Goal: Transaction & Acquisition: Purchase product/service

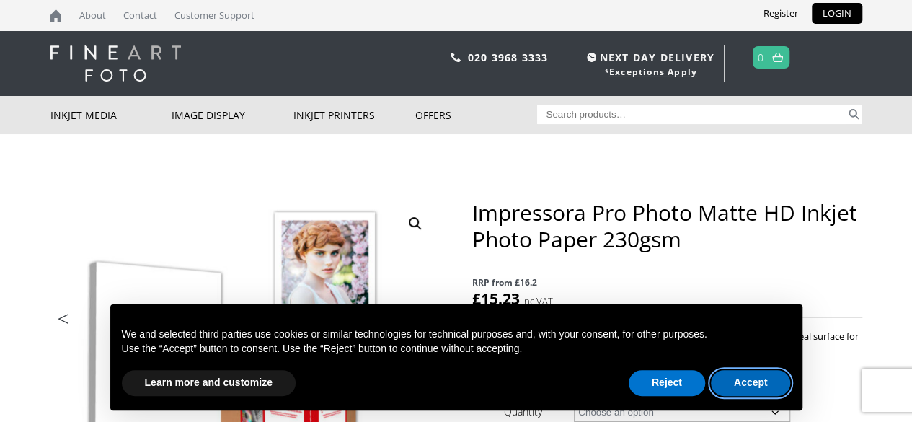
click at [744, 379] on button "Accept" at bounding box center [751, 383] width 80 height 26
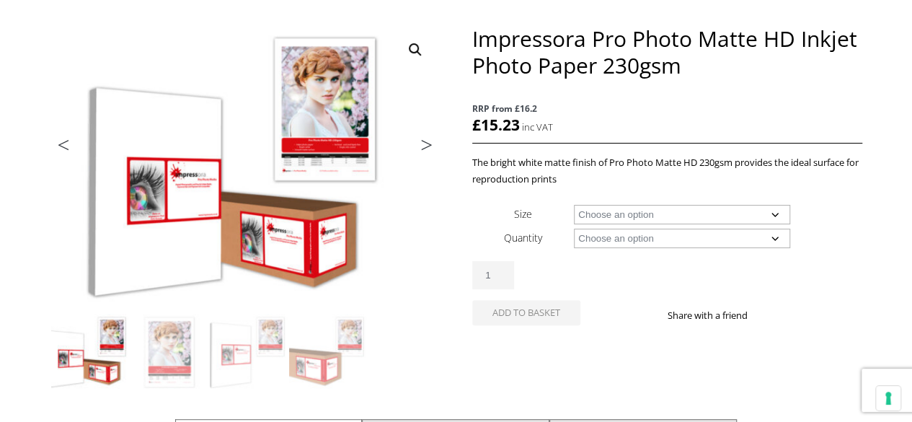
scroll to position [190, 0]
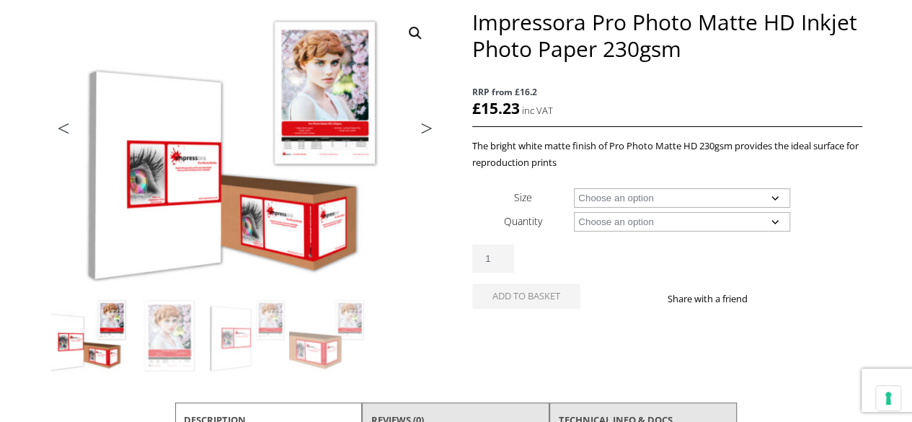
click at [778, 195] on select "Choose an option A4 Sheet A3+ Sheet A2 Sheet" at bounding box center [682, 197] width 216 height 19
select select "a2-sheet"
click at [574, 188] on select "Choose an option A4 Sheet A3+ Sheet A2 Sheet" at bounding box center [682, 197] width 216 height 19
click at [774, 221] on select "Choose an option 50 Sheets" at bounding box center [682, 221] width 216 height 19
select select "50-sheets"
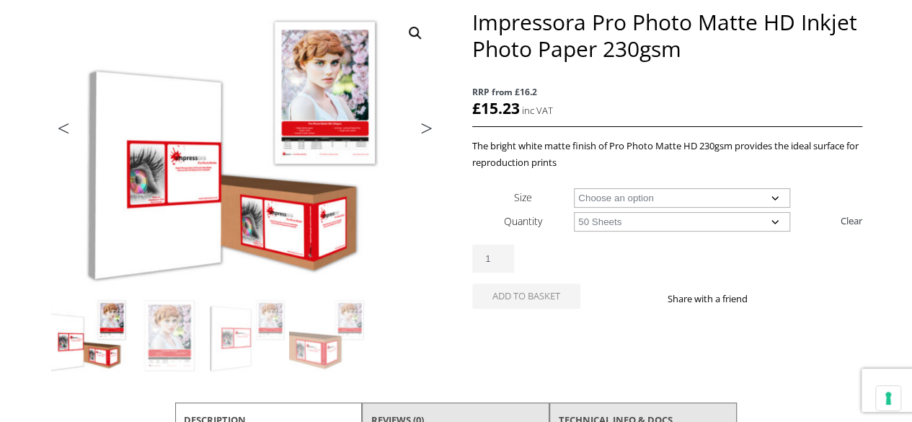
click at [574, 212] on select "Choose an option 50 Sheets" at bounding box center [682, 221] width 216 height 19
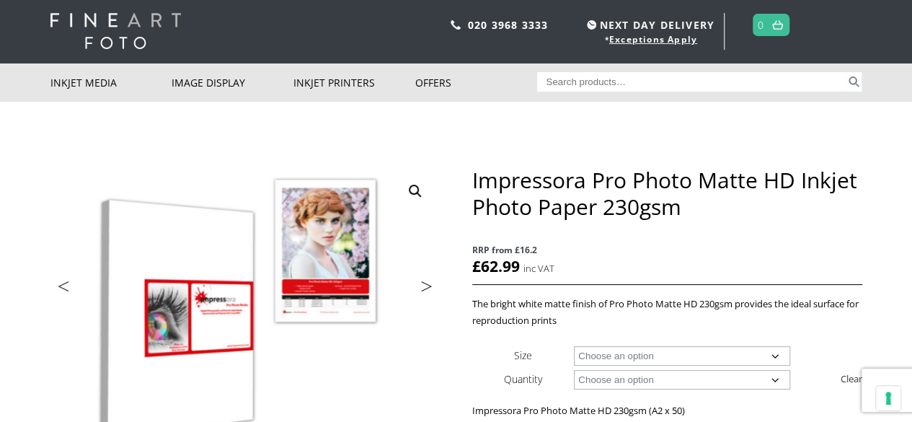
scroll to position [33, 0]
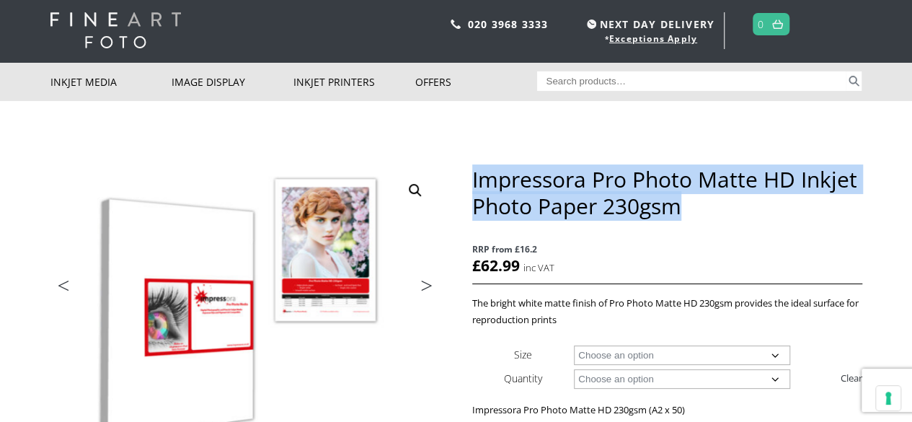
drag, startPoint x: 471, startPoint y: 177, endPoint x: 680, endPoint y: 213, distance: 211.5
click at [680, 213] on h1 "Impressora Pro Photo Matte HD Inkjet Photo Paper 230gsm" at bounding box center [666, 192] width 389 height 53
copy h1 "Impressora Pro Photo Matte HD Inkjet Photo Paper 230gsm"
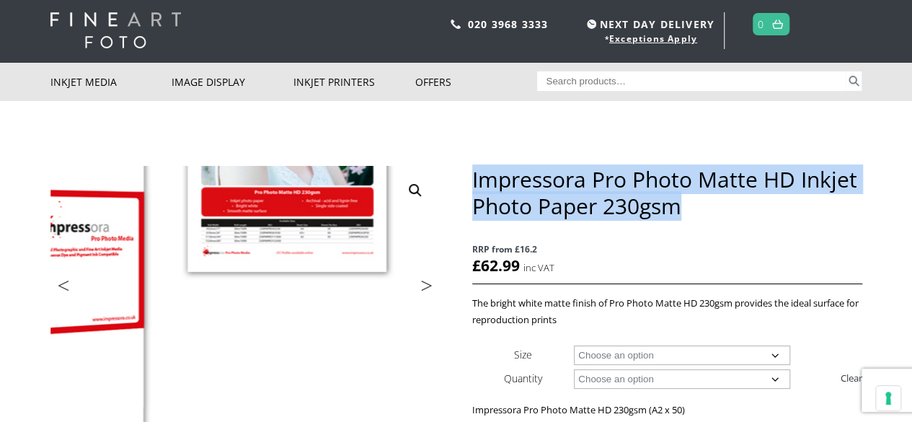
click at [365, 371] on img at bounding box center [128, 249] width 771 height 569
